Goal: Information Seeking & Learning: Learn about a topic

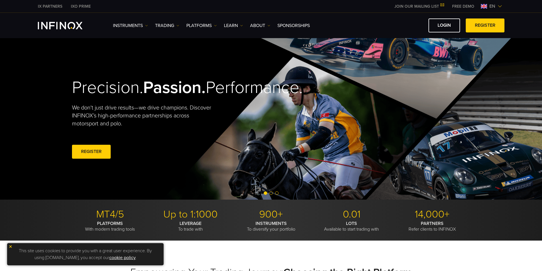
click at [0, 25] on div "Instruments Instruments Product Information TRADING" at bounding box center [271, 25] width 542 height 25
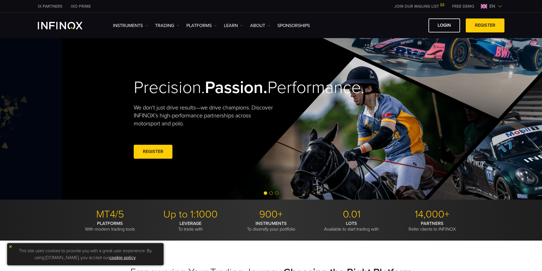
drag, startPoint x: 63, startPoint y: 74, endPoint x: 180, endPoint y: 107, distance: 121.4
click at [180, 107] on video at bounding box center [333, 119] width 542 height 162
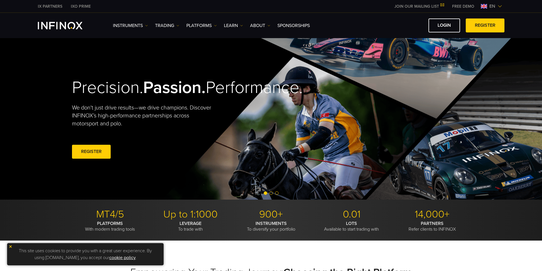
click at [180, 107] on div "Precision. Passion. Performance. We don't just drive results—we drive champions…" at bounding box center [271, 119] width 410 height 162
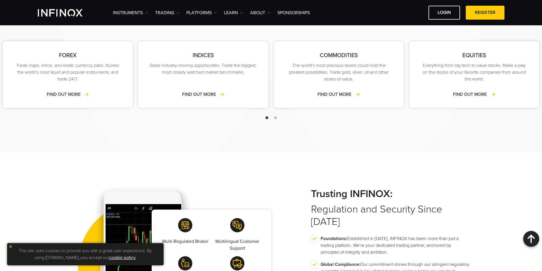
scroll to position [996, 0]
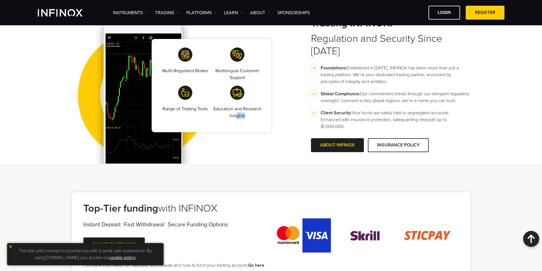
click at [252, 117] on p "Education and Research Insights" at bounding box center [237, 113] width 50 height 14
click at [120, 107] on img at bounding box center [143, 85] width 142 height 156
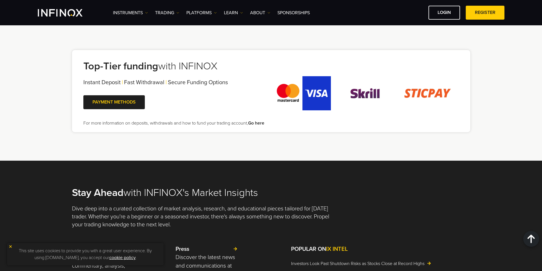
scroll to position [0, 0]
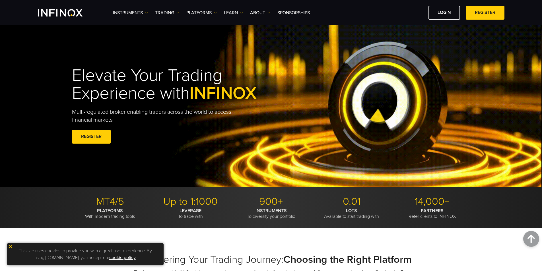
drag, startPoint x: 315, startPoint y: 145, endPoint x: 233, endPoint y: 73, distance: 109.2
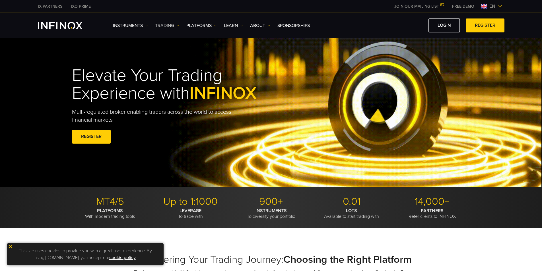
click at [169, 25] on link "TRADING" at bounding box center [167, 25] width 24 height 7
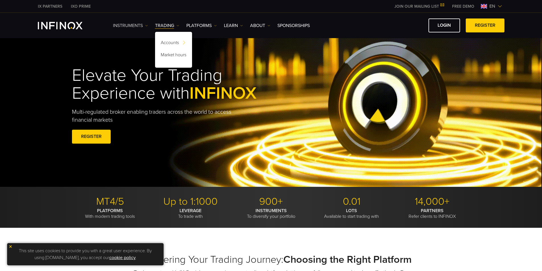
click at [128, 25] on link "Instruments" at bounding box center [130, 25] width 35 height 7
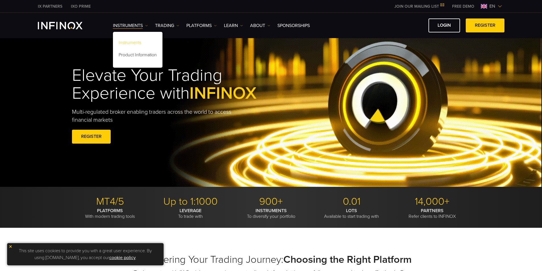
click at [133, 44] on link "Instruments" at bounding box center [137, 44] width 49 height 12
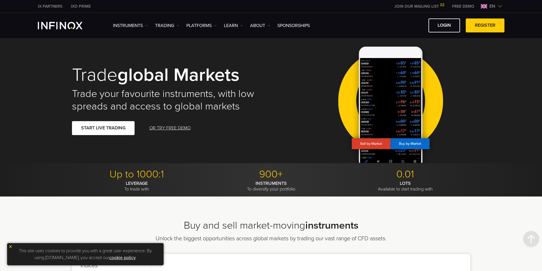
drag, startPoint x: 24, startPoint y: 190, endPoint x: 90, endPoint y: 48, distance: 156.9
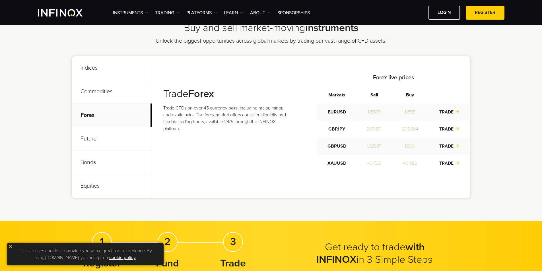
click at [100, 125] on p "Forex" at bounding box center [112, 116] width 80 height 24
click at [102, 134] on p "Future" at bounding box center [112, 139] width 80 height 24
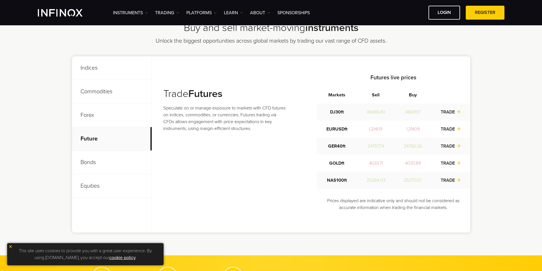
click at [104, 96] on p "Commodities" at bounding box center [112, 92] width 80 height 24
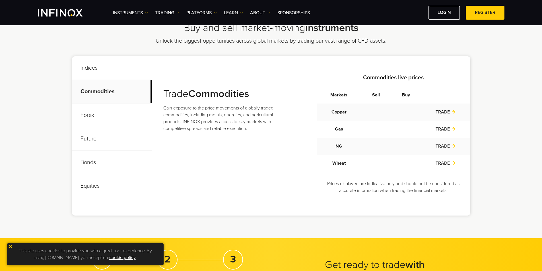
click at [104, 77] on p "Indices" at bounding box center [112, 68] width 80 height 24
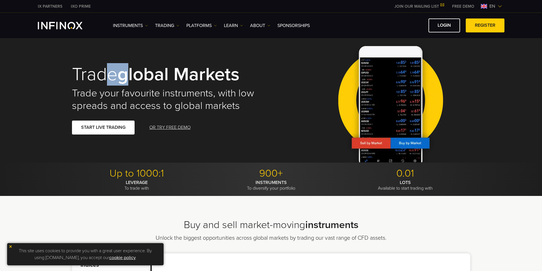
drag, startPoint x: 110, startPoint y: 67, endPoint x: 245, endPoint y: 94, distance: 138.6
click at [245, 94] on div "Trade global markets Trade your favourite instruments, with low spreads and acc…" at bounding box center [167, 99] width 191 height 92
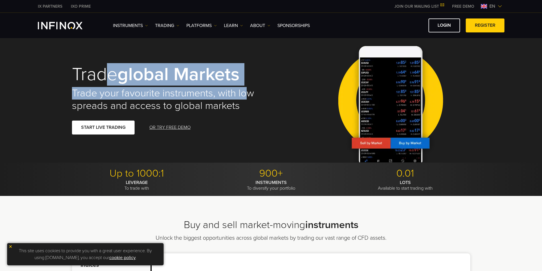
click at [246, 95] on h2 "Trade your favourite instruments, with low spreads and access to global markets" at bounding box center [167, 99] width 191 height 25
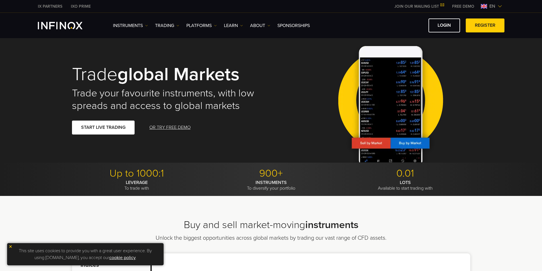
click at [404, 88] on img at bounding box center [390, 100] width 114 height 126
click at [402, 123] on img at bounding box center [390, 100] width 114 height 126
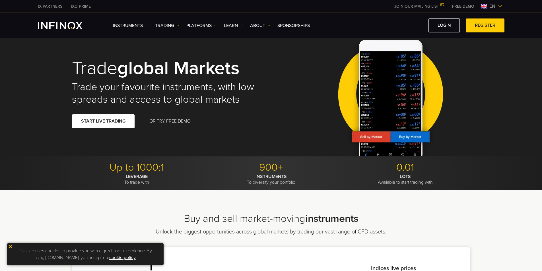
click at [66, 26] on img "INFINOX Logo" at bounding box center [60, 25] width 45 height 7
